Goal: Task Accomplishment & Management: Use online tool/utility

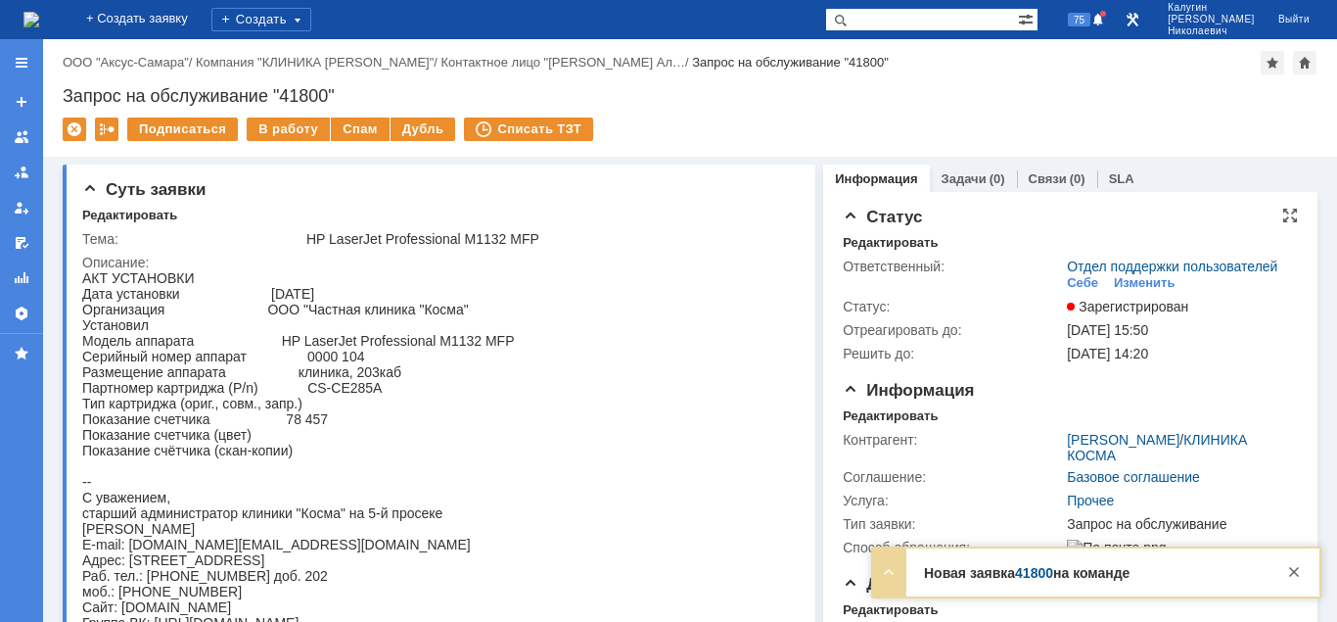
drag, startPoint x: 1075, startPoint y: 281, endPoint x: 1060, endPoint y: 284, distance: 15.0
click at [1074, 281] on div "Себе" at bounding box center [1082, 283] width 31 height 16
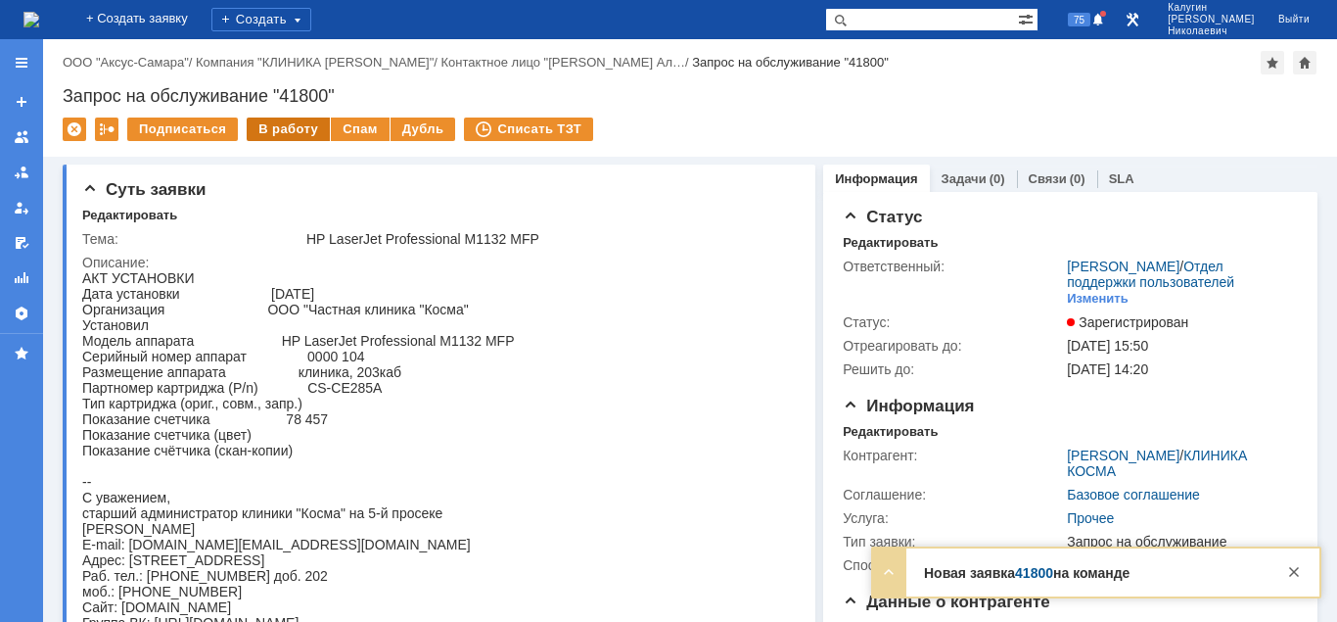
click at [256, 138] on div "В работу" at bounding box center [288, 128] width 83 height 23
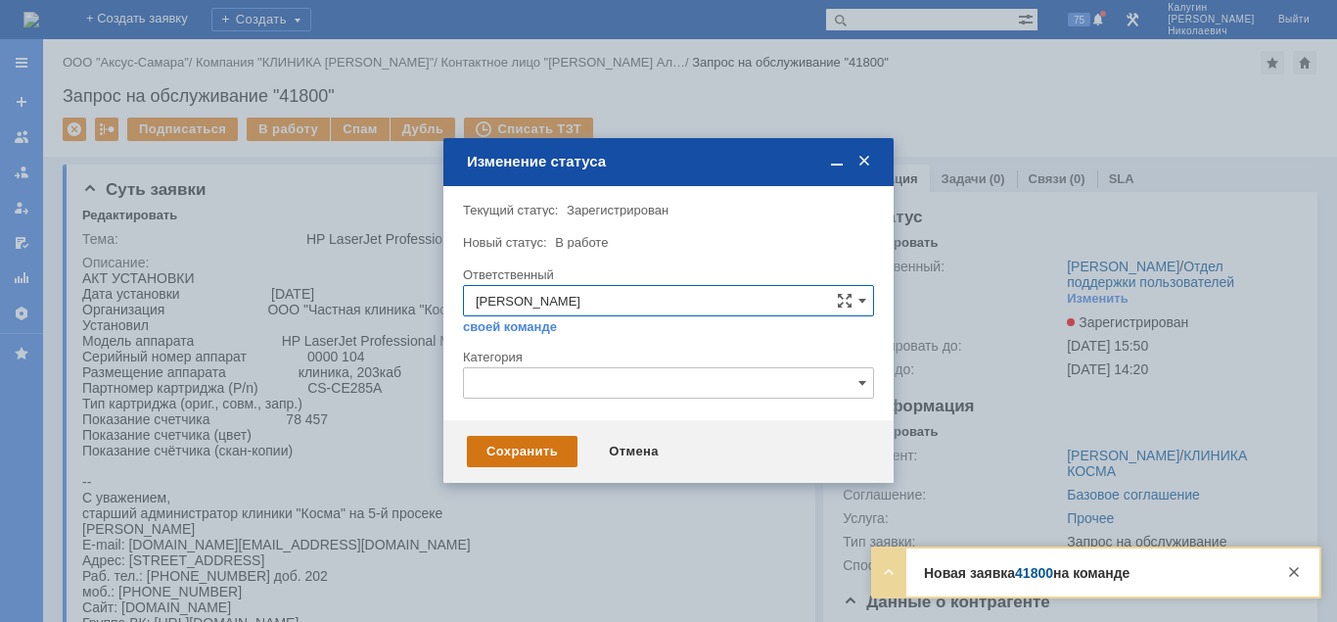
click at [477, 445] on div "Сохранить" at bounding box center [522, 451] width 111 height 31
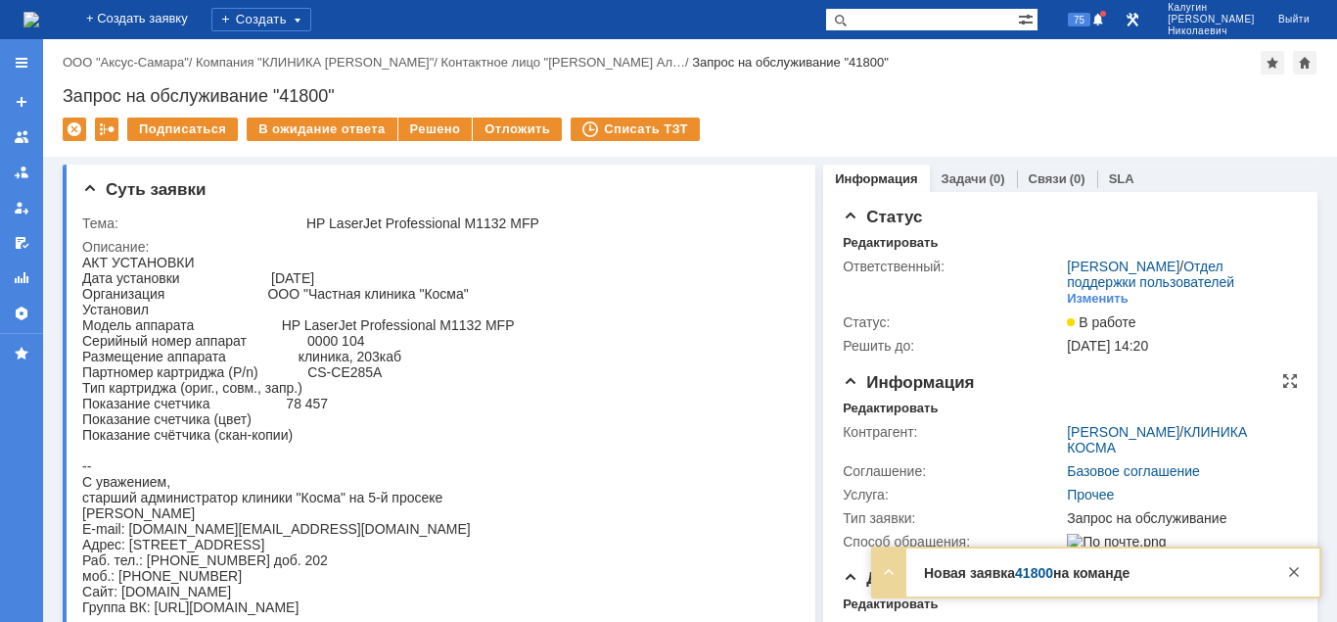
click at [856, 416] on div "Контрагент: [PERSON_NAME] / КЛИНИКА [PERSON_NAME] Соглашение: Базовое соглашени…" at bounding box center [1070, 484] width 455 height 137
click at [856, 411] on div "Редактировать" at bounding box center [890, 408] width 95 height 16
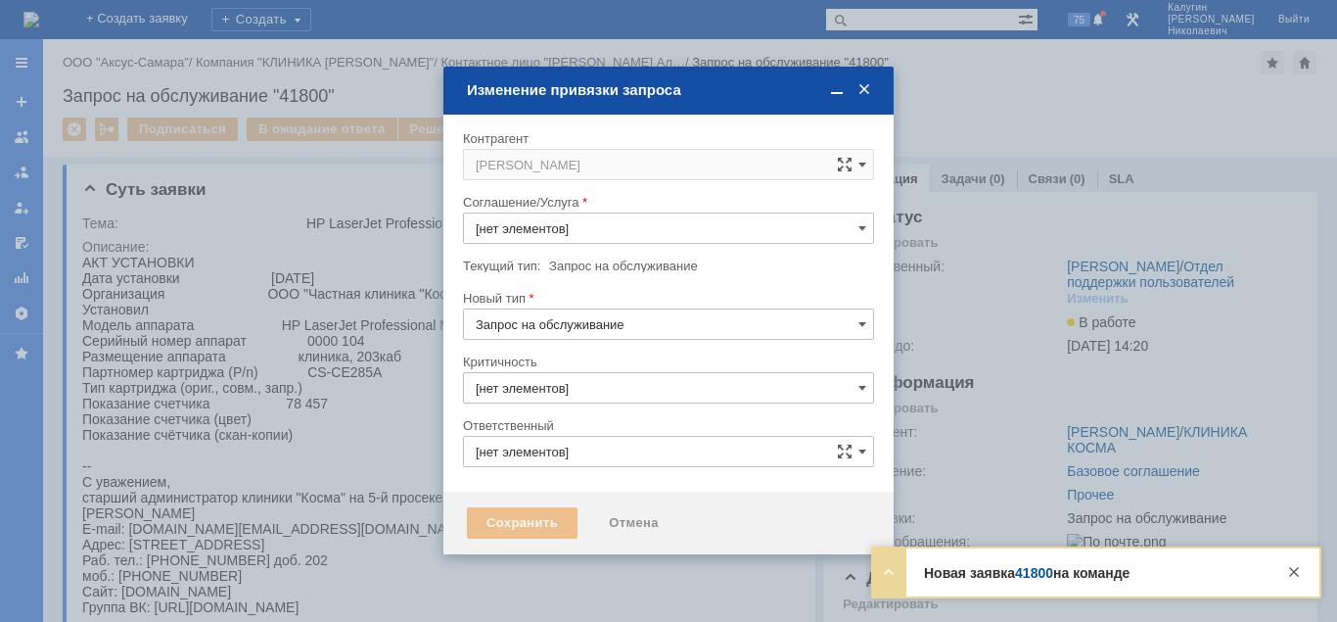
type input "Прочее"
type input "[не указано]"
type input "[PERSON_NAME]"
type input "3. Низкая"
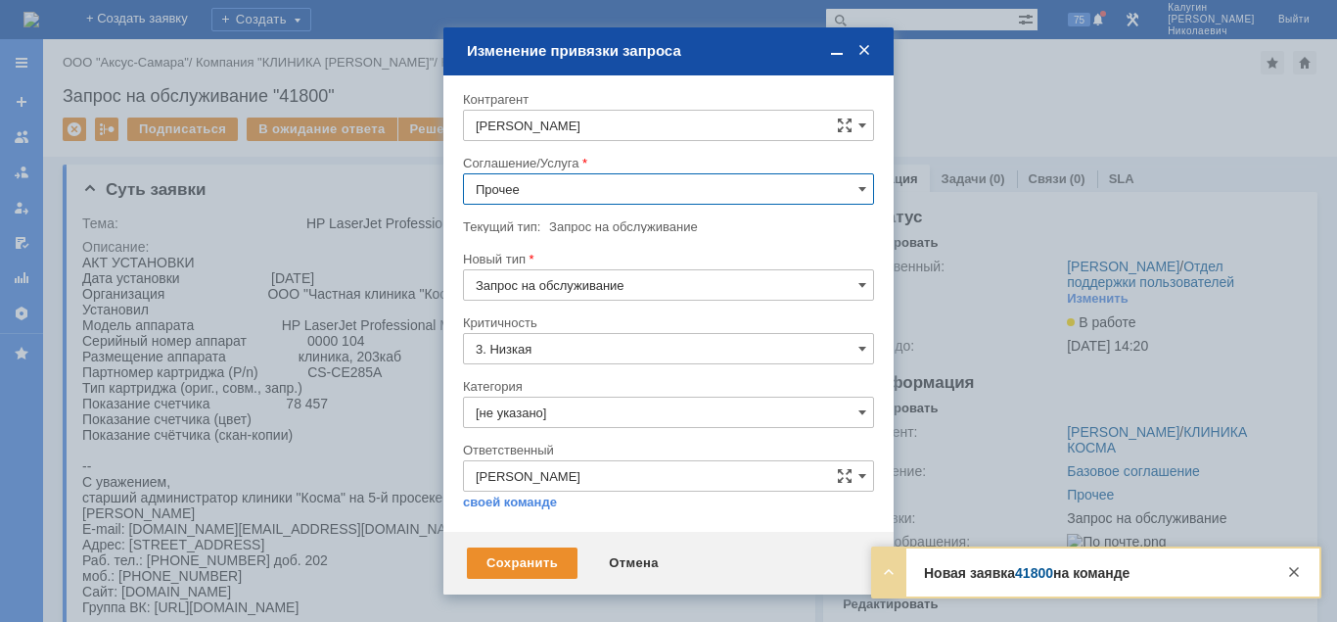
click at [523, 194] on input "Прочее" at bounding box center [668, 188] width 411 height 31
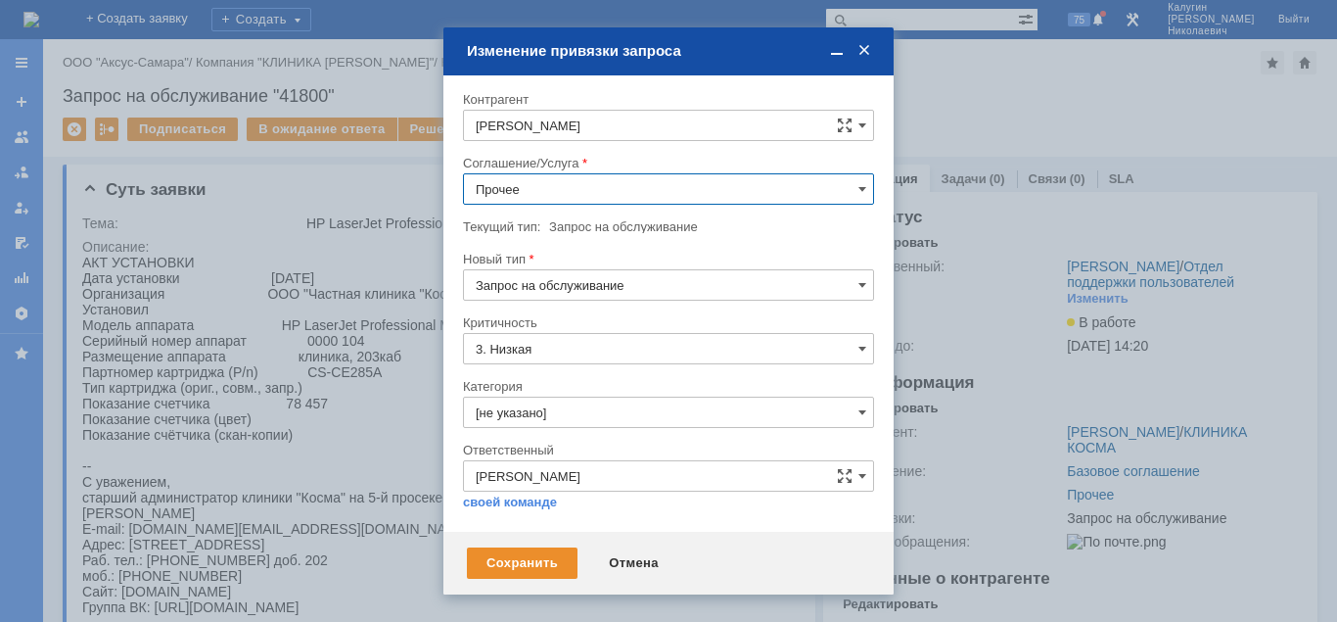
drag, startPoint x: 558, startPoint y: 298, endPoint x: 549, endPoint y: 330, distance: 33.5
click at [559, 283] on span "ПТ_Замена расходных материалов / ресурсных деталей" at bounding box center [669, 275] width 386 height 16
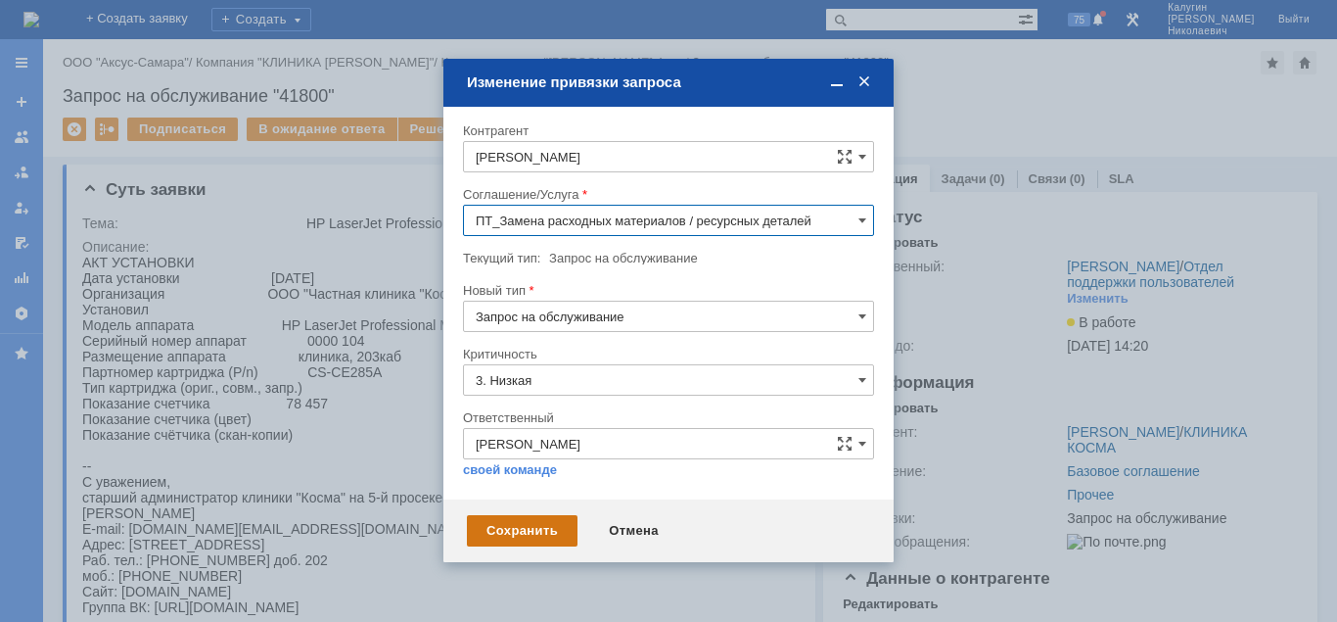
type input "ПТ_Замена расходных материалов / ресурсных деталей"
click at [545, 534] on div "Сохранить" at bounding box center [522, 530] width 111 height 31
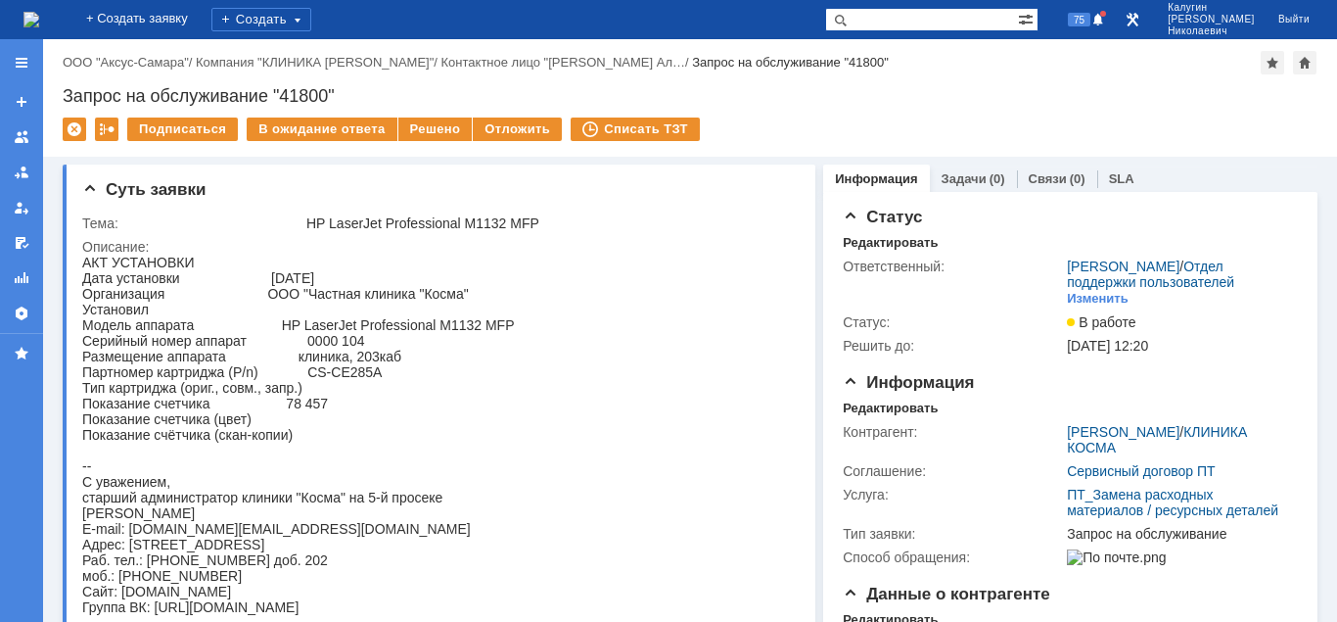
scroll to position [0, 0]
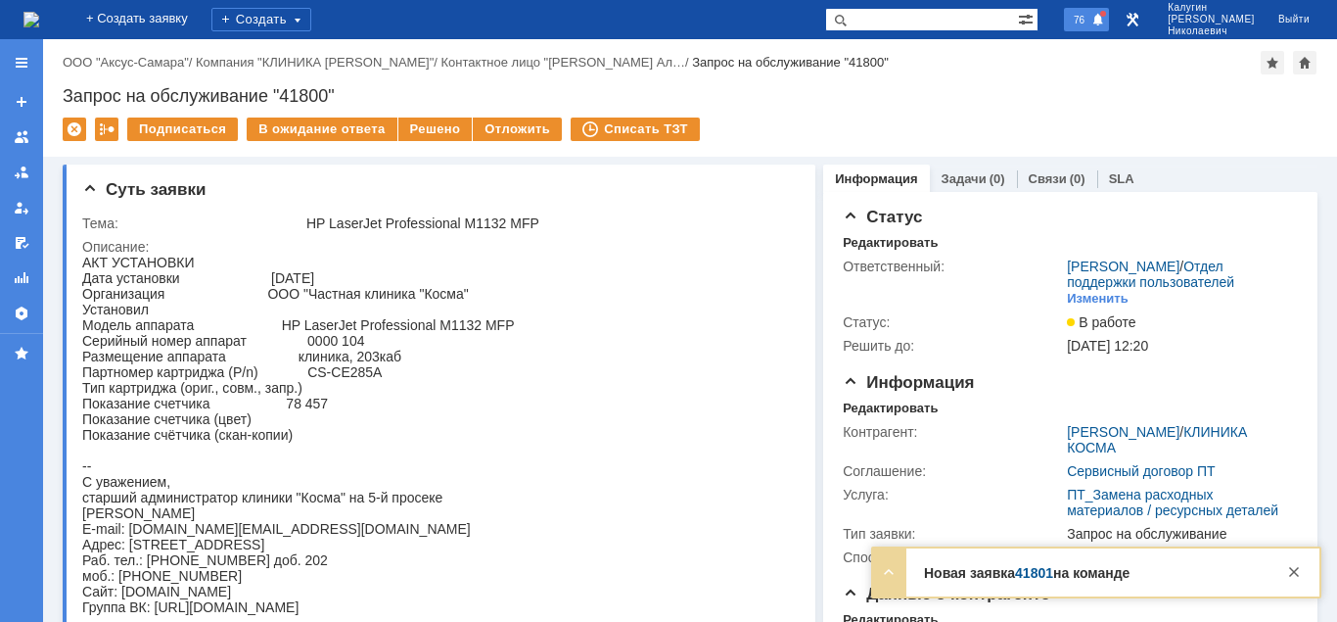
click at [1091, 17] on span "76" at bounding box center [1079, 20] width 23 height 14
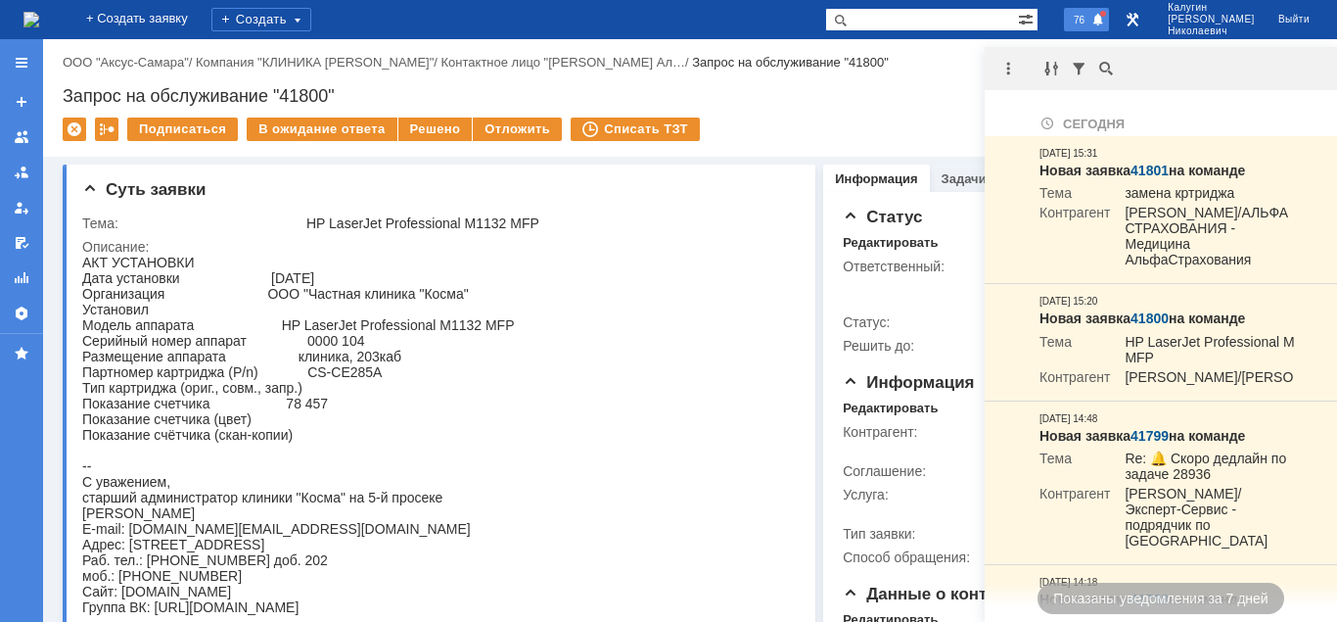
click at [1091, 23] on span "76" at bounding box center [1079, 20] width 23 height 14
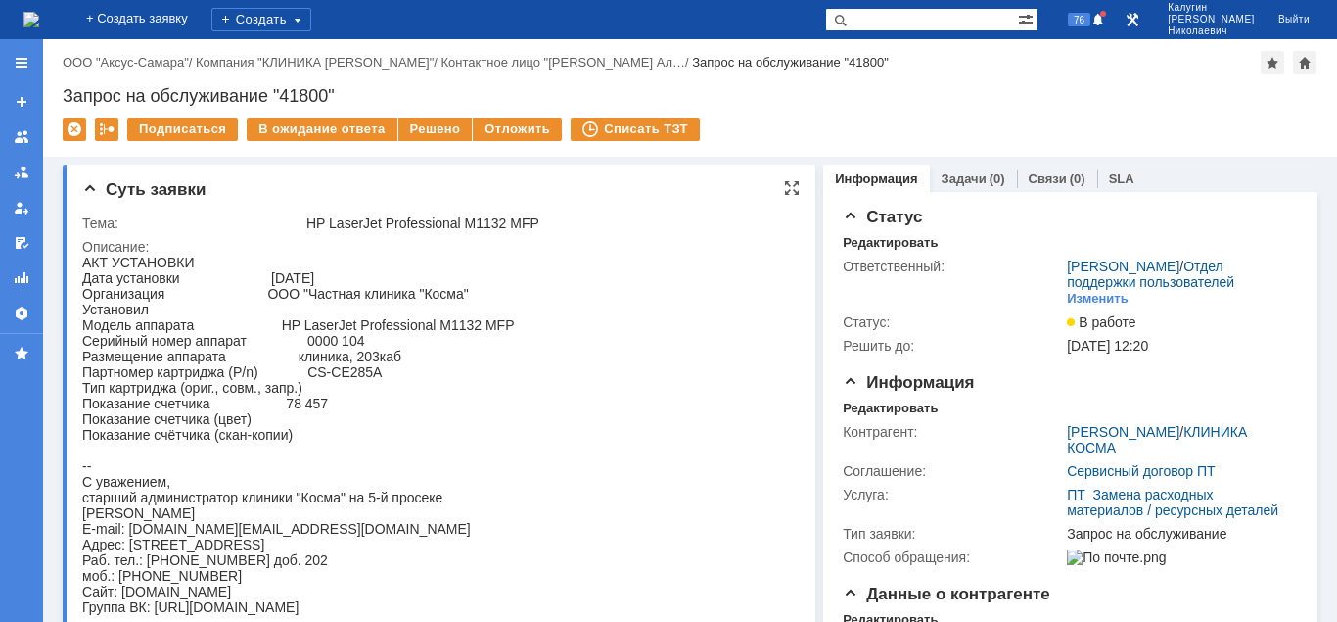
click at [303, 417] on div "АКТ УСТАНОВКИ Дата установки [DATE] Организация ООО "Частная клиника "[PERSON_N…" at bounding box center [298, 435] width 433 height 360
drag, startPoint x: 286, startPoint y: 414, endPoint x: 336, endPoint y: 418, distance: 50.1
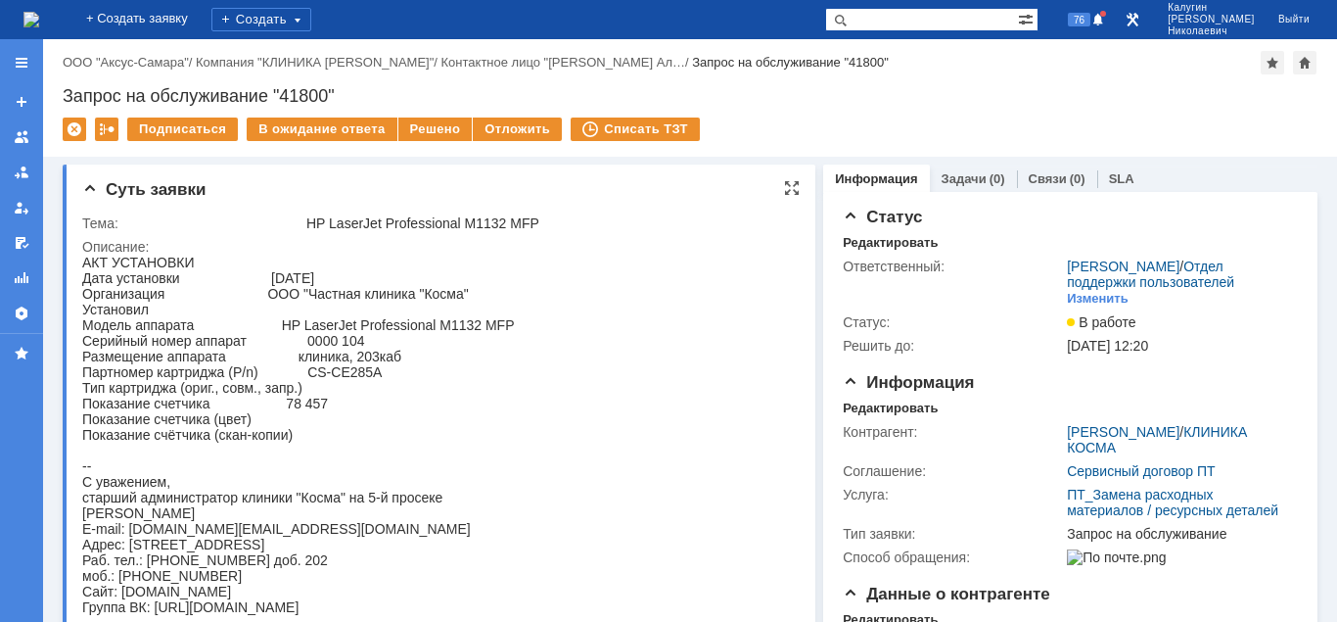
click at [336, 418] on div "АКТ УСТАНОВКИ Дата установки [DATE] Организация ООО "Частная клиника "[PERSON_N…" at bounding box center [298, 435] width 433 height 360
copy div "78 457"
drag, startPoint x: 275, startPoint y: 86, endPoint x: 377, endPoint y: 98, distance: 102.5
click at [377, 98] on div "Запрос на обслуживание "41800"" at bounding box center [690, 96] width 1255 height 20
copy div ""41800""
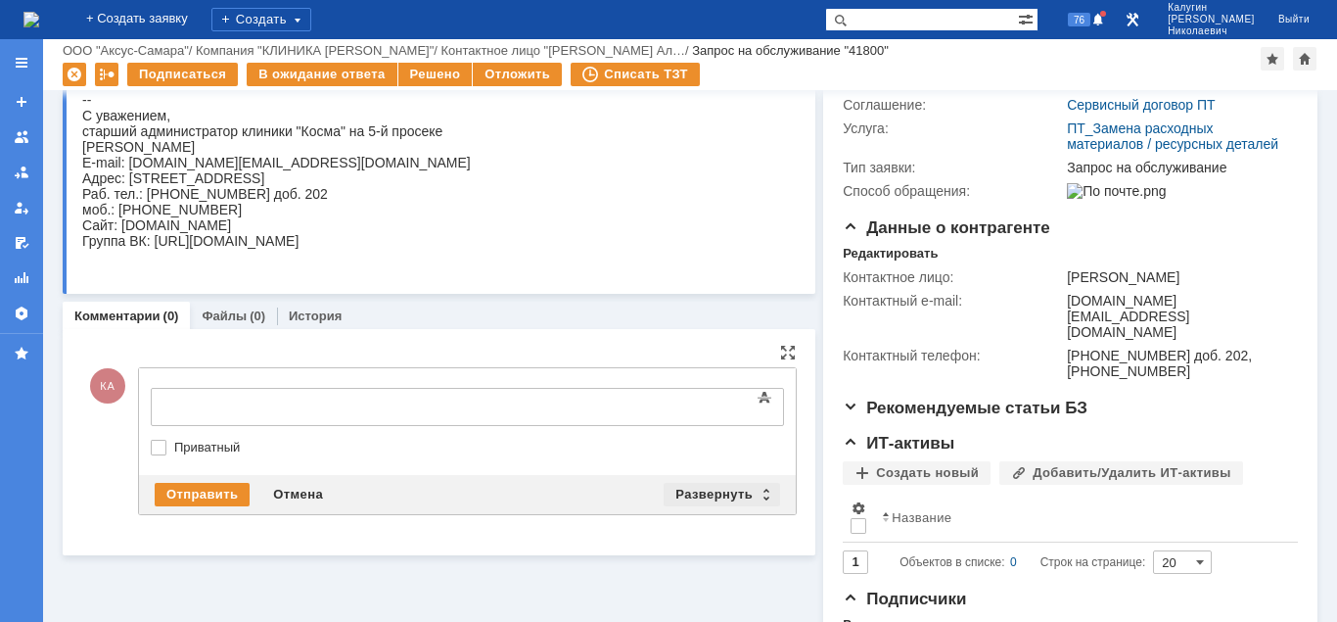
click at [703, 491] on div "Развернуть" at bounding box center [722, 494] width 116 height 23
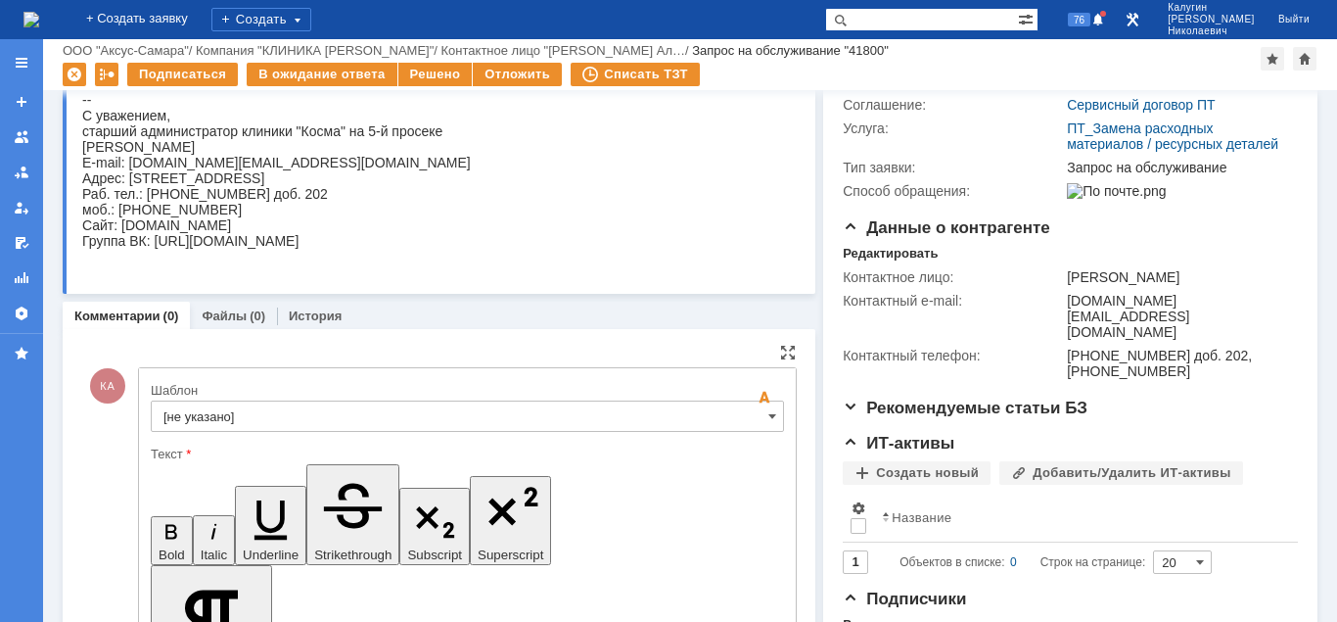
scroll to position [499, 0]
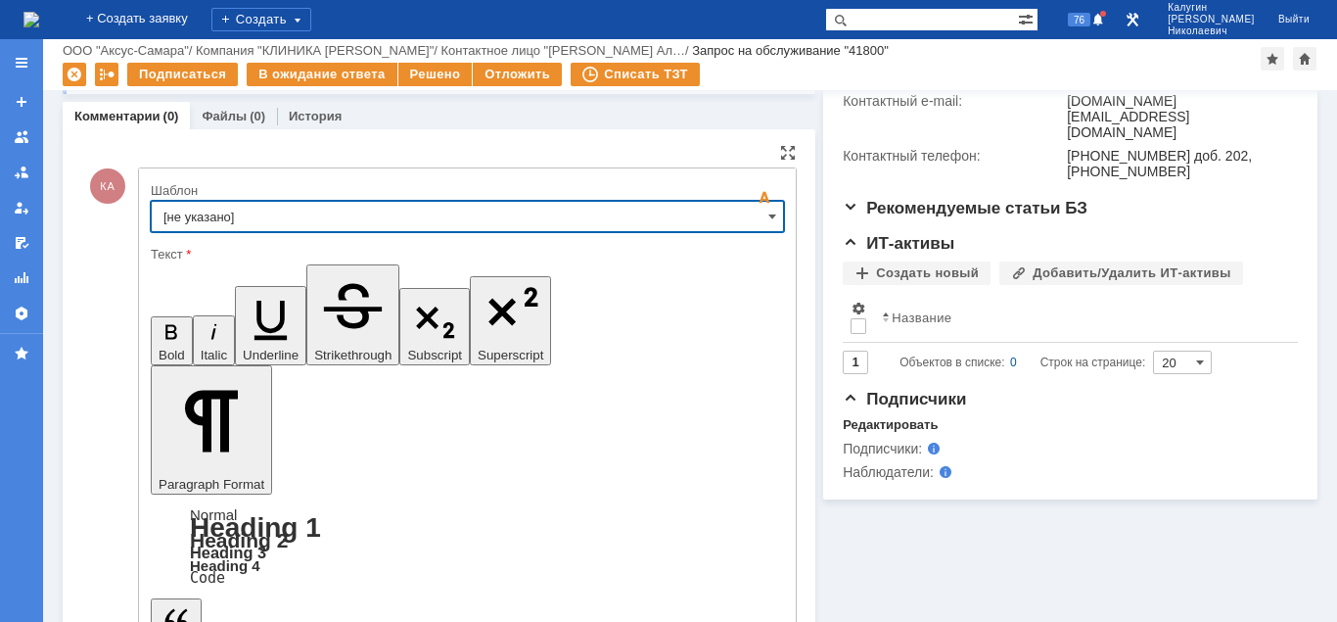
drag, startPoint x: 402, startPoint y: 214, endPoint x: 403, endPoint y: 226, distance: 11.8
click at [403, 214] on input "[не указано]" at bounding box center [467, 216] width 633 height 31
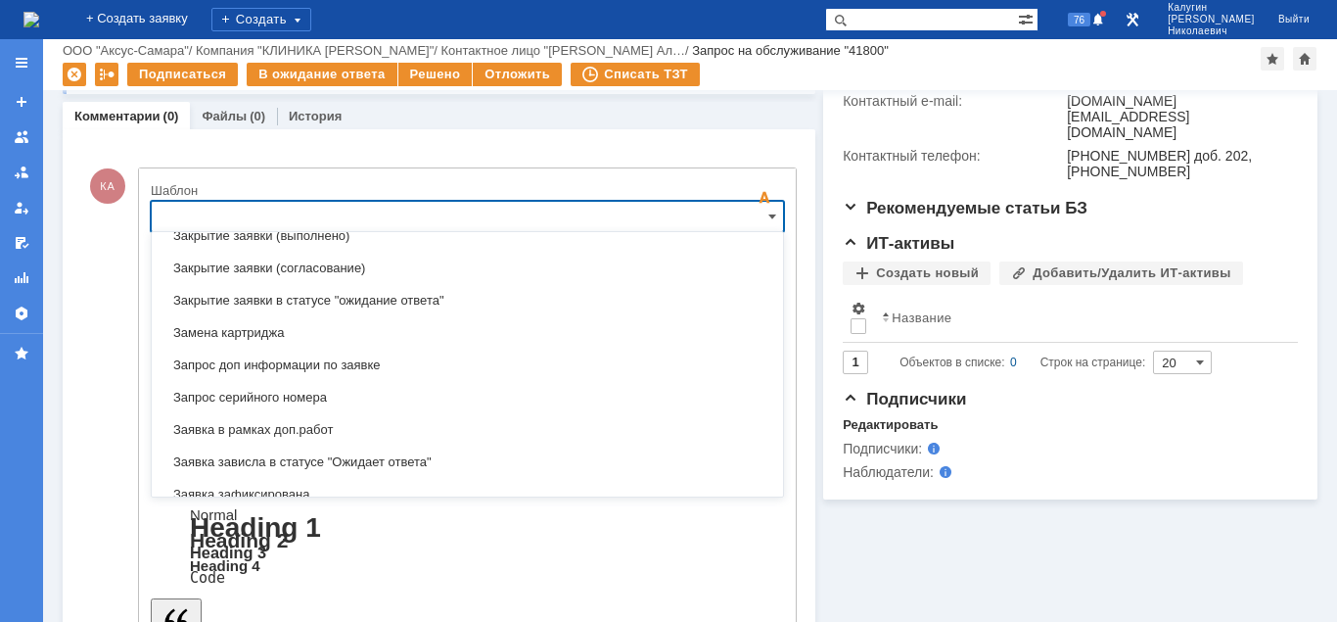
scroll to position [974, 0]
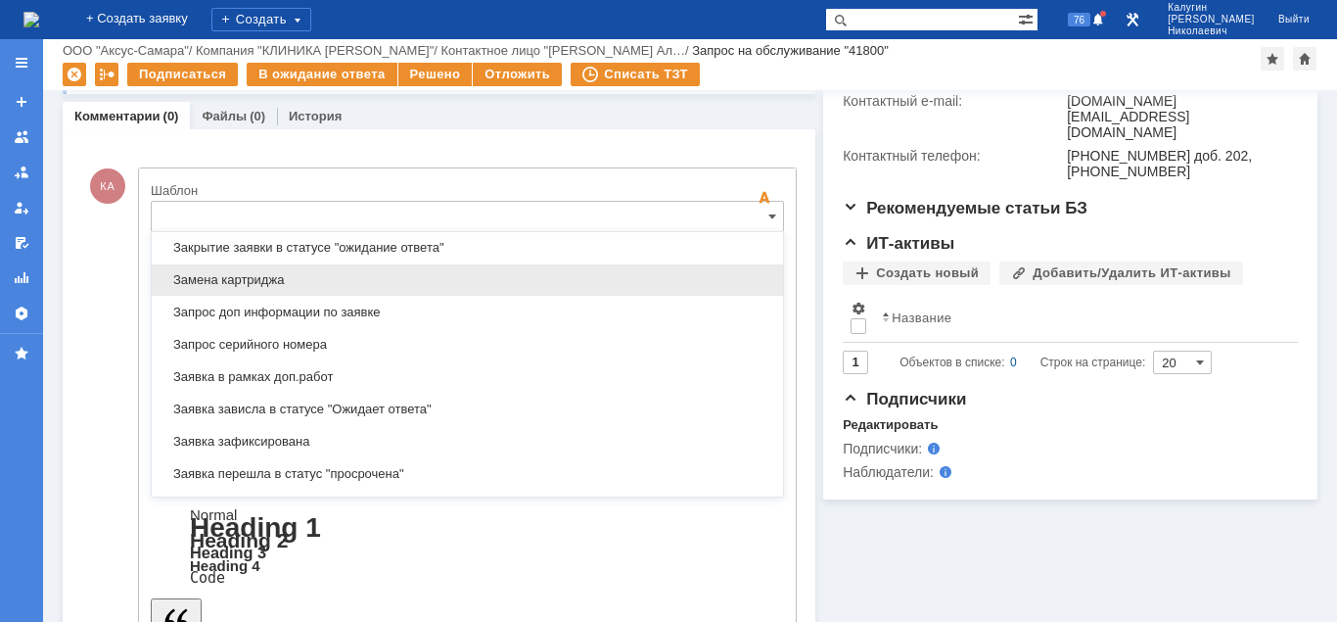
click at [256, 282] on span "Замена картриджа" at bounding box center [467, 280] width 608 height 16
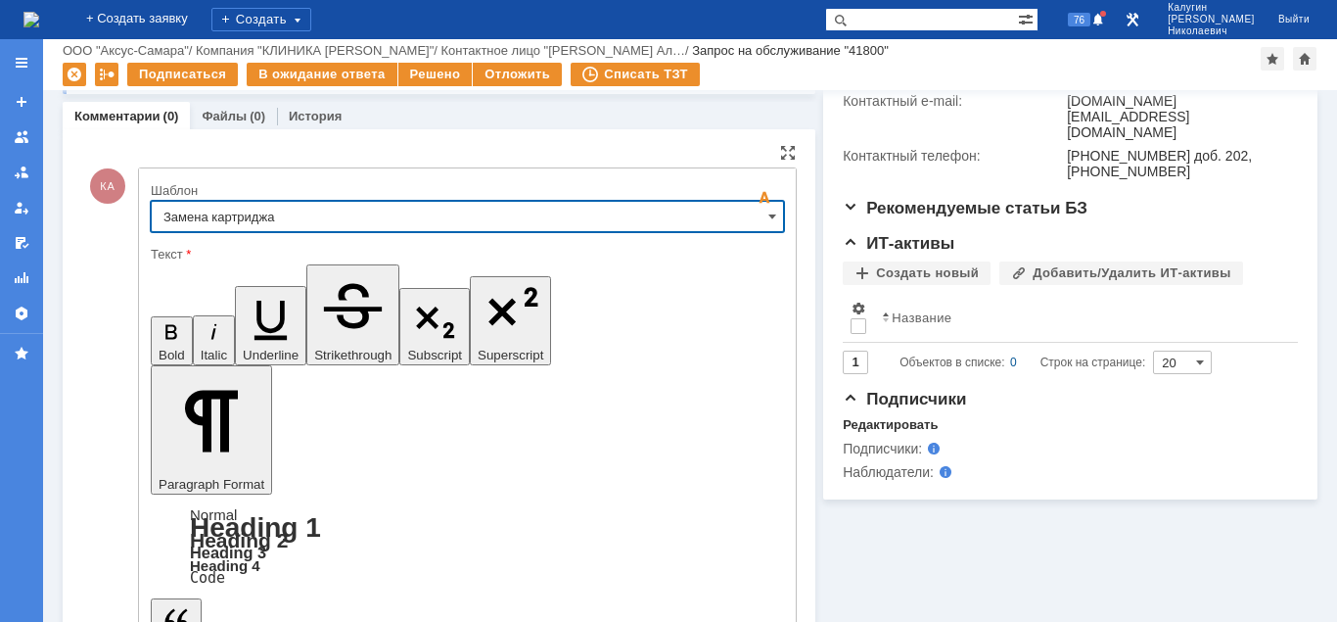
type input "Замена картриджа"
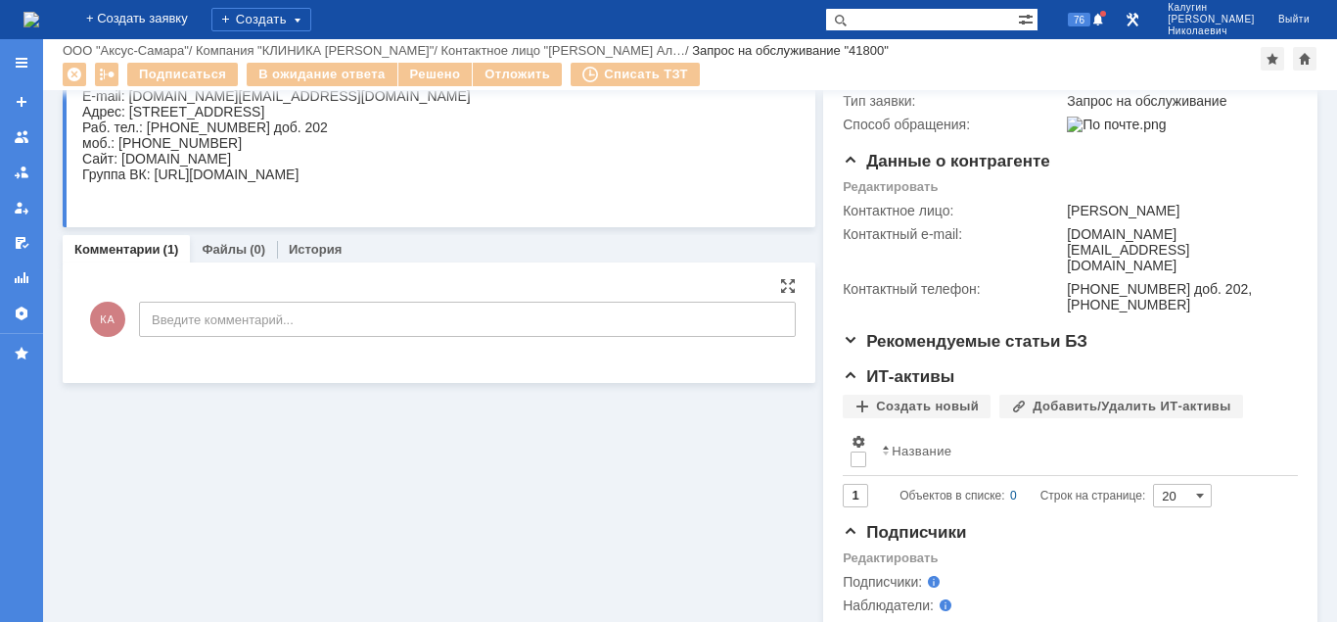
scroll to position [0, 0]
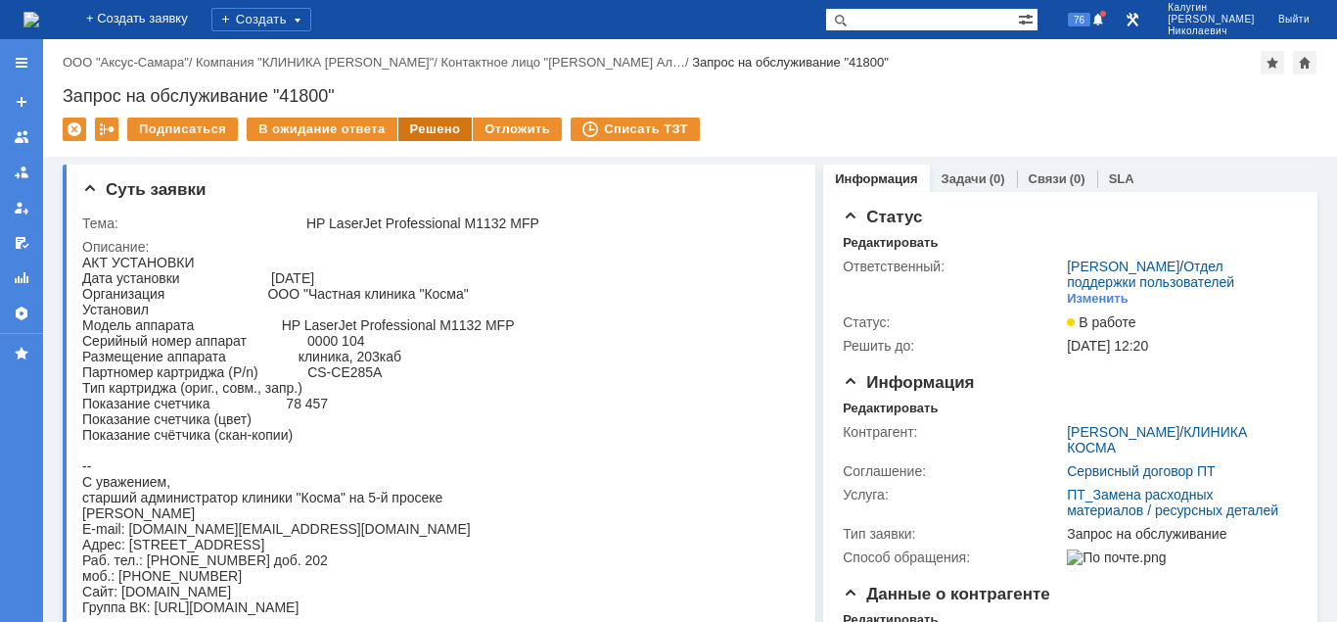
click at [404, 135] on div "Решено" at bounding box center [435, 128] width 74 height 23
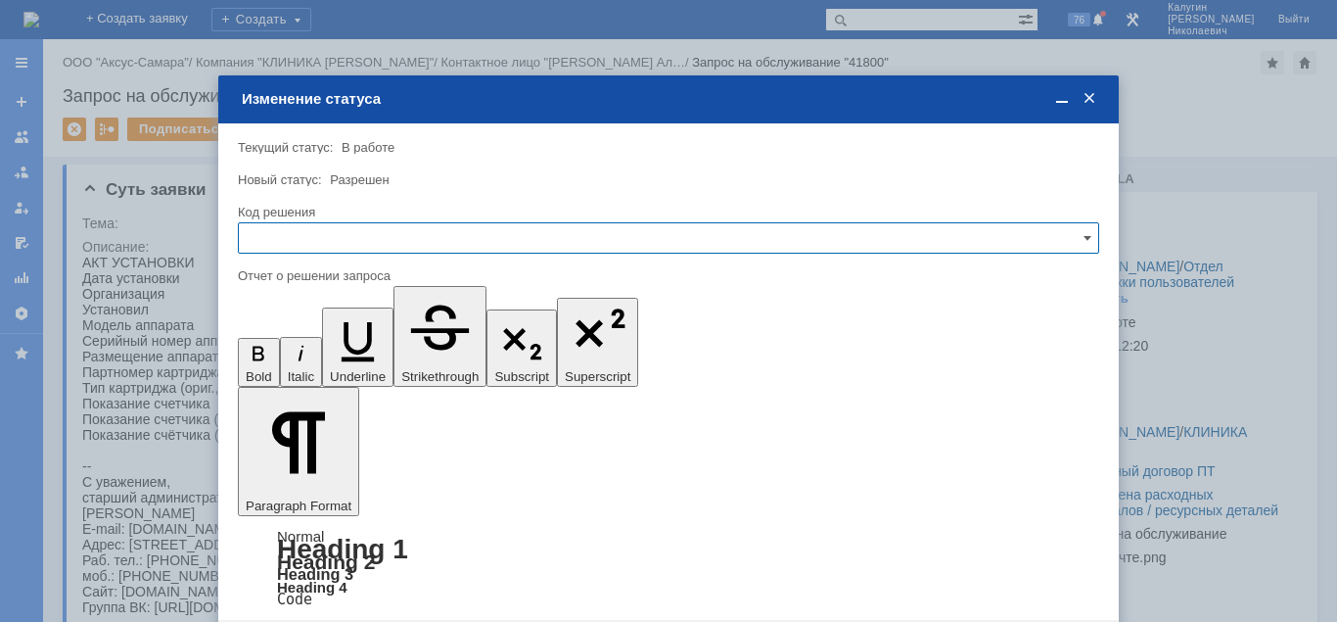
click at [362, 242] on input "text" at bounding box center [669, 237] width 862 height 31
click at [302, 366] on span "Решено" at bounding box center [669, 371] width 836 height 16
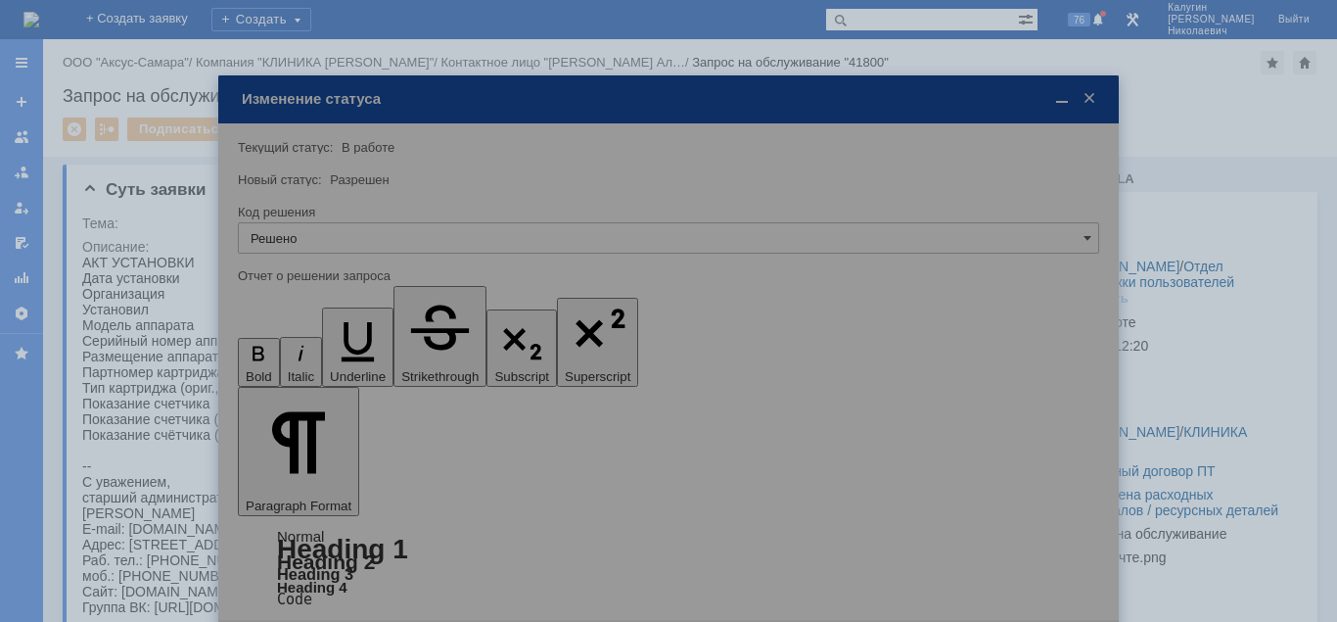
type input "Решено"
